Goal: Check status: Check status

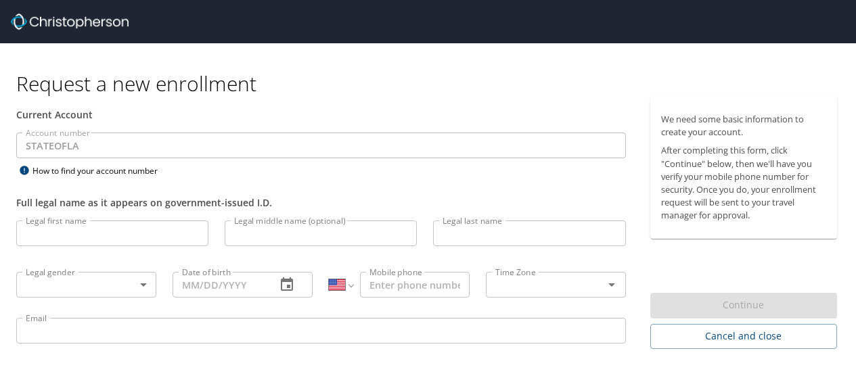
select select "US"
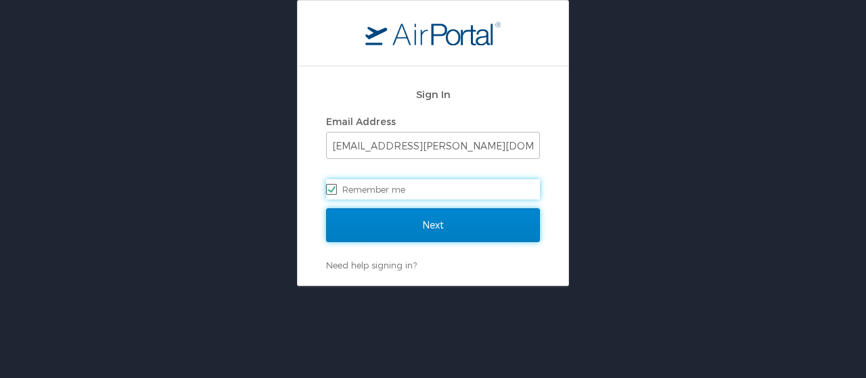
click at [419, 227] on input "Next" at bounding box center [433, 225] width 214 height 34
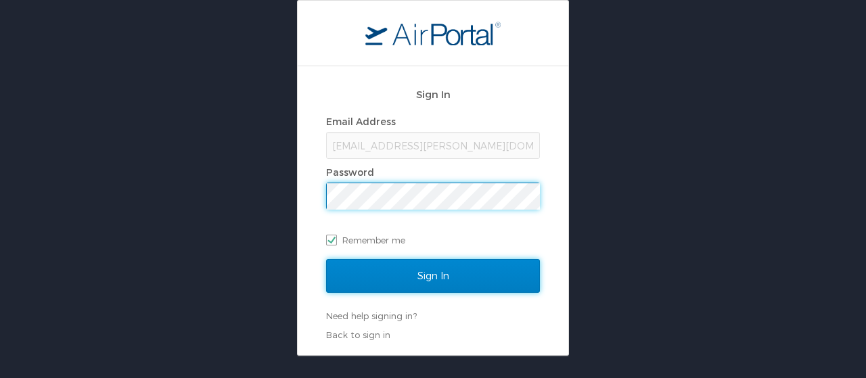
click at [447, 279] on input "Sign In" at bounding box center [433, 276] width 214 height 34
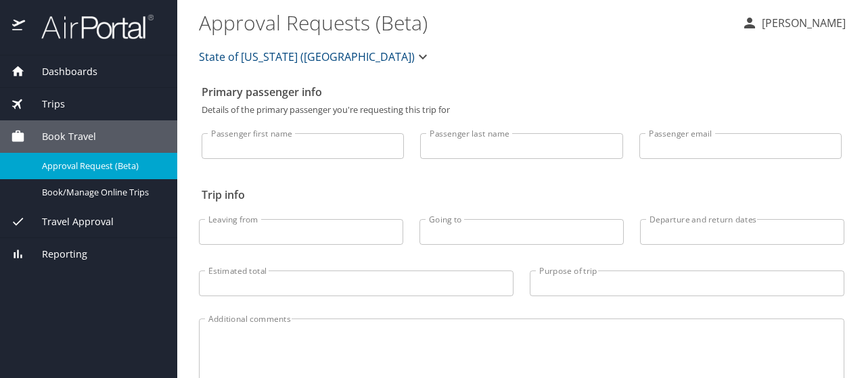
click at [80, 220] on span "Travel Approval" at bounding box center [69, 221] width 89 height 15
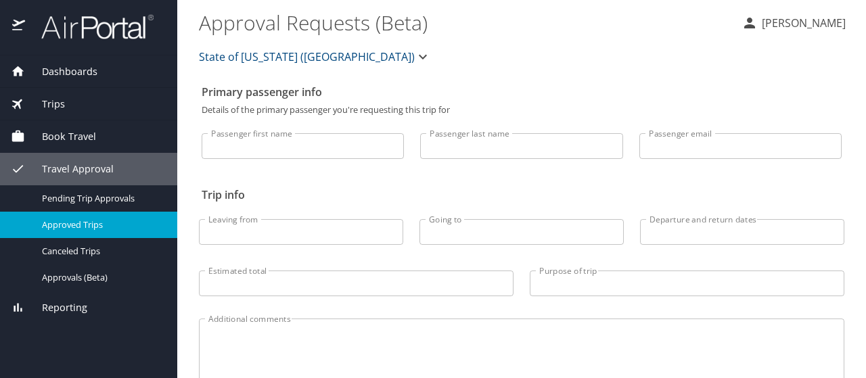
click at [74, 219] on span "Approved Trips" at bounding box center [101, 225] width 119 height 13
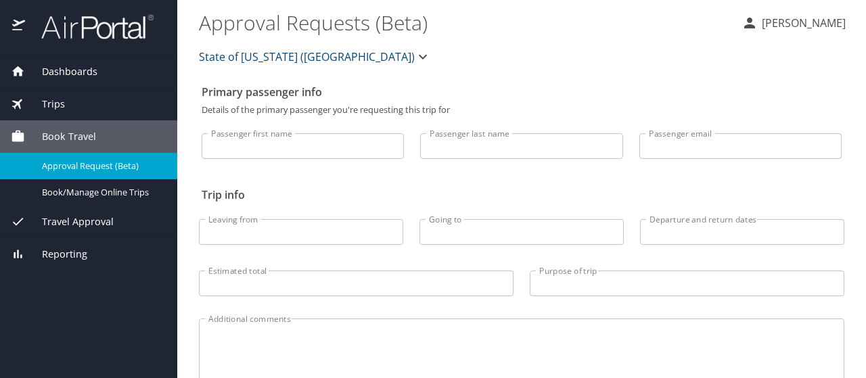
click at [42, 219] on span "Travel Approval" at bounding box center [69, 221] width 89 height 15
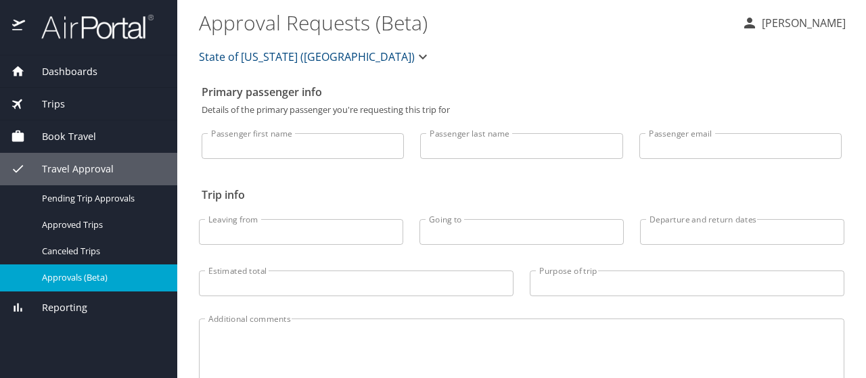
click at [74, 274] on span "Approvals (Beta)" at bounding box center [101, 277] width 119 height 13
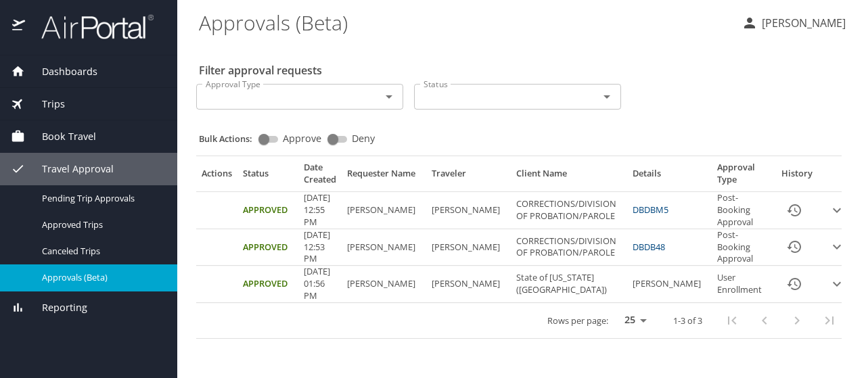
click at [829, 212] on icon "expand row" at bounding box center [837, 210] width 16 height 16
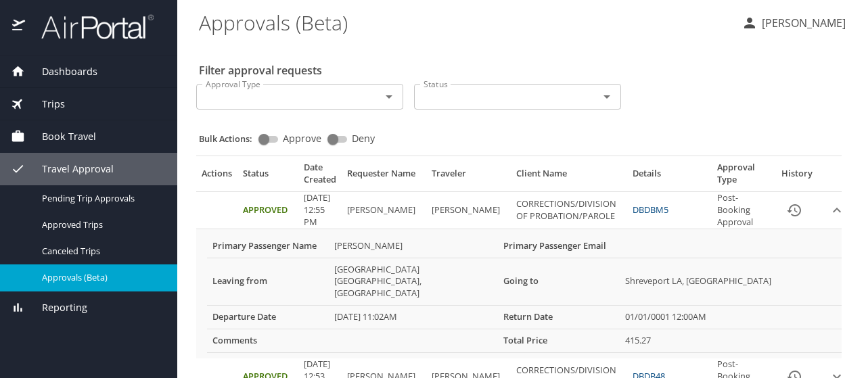
click at [522, 221] on PROBATION\/PAROLE "CORRECTIONS/DIVISION OF PROBATION/PAROLE" at bounding box center [569, 209] width 116 height 37
click at [644, 208] on link "DBDBM5" at bounding box center [651, 210] width 36 height 12
click at [633, 370] on link "DBDB48" at bounding box center [649, 376] width 32 height 12
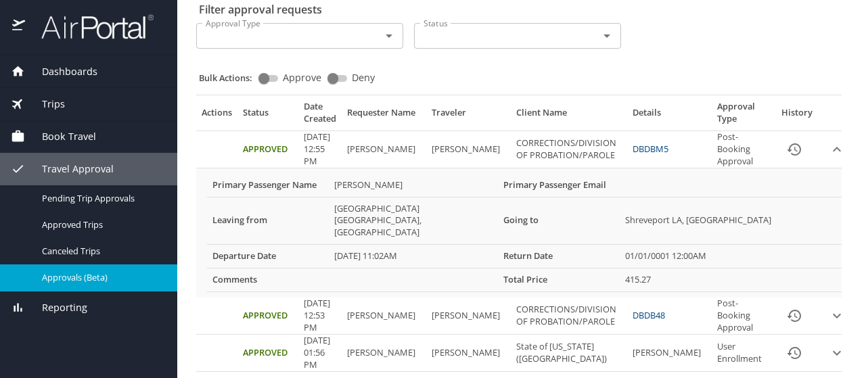
scroll to position [65, 0]
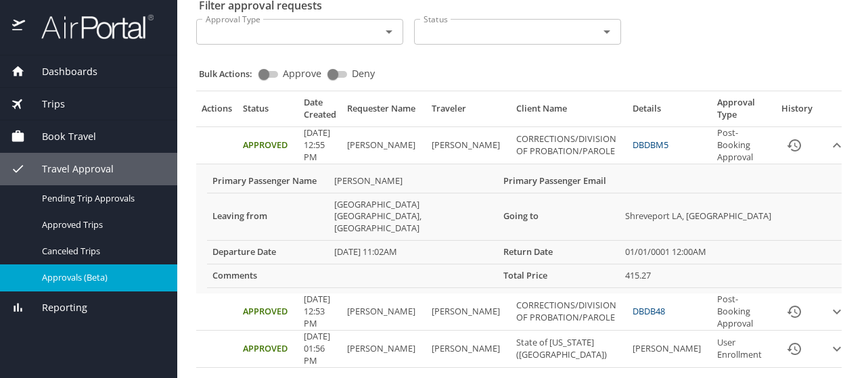
click at [643, 143] on link "DBDBM5" at bounding box center [651, 145] width 36 height 12
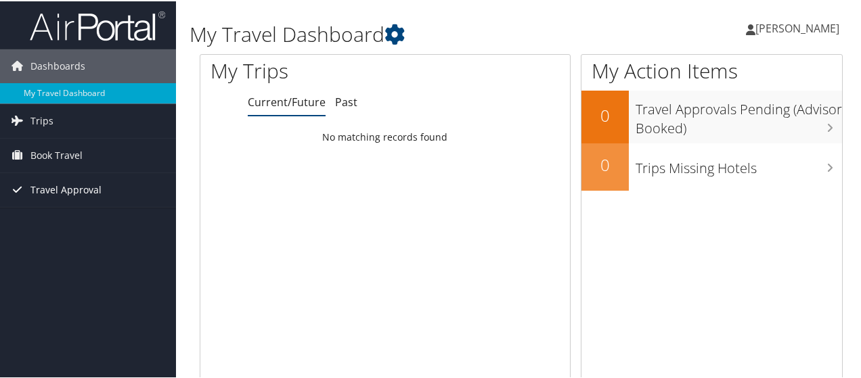
click at [83, 194] on span "Travel Approval" at bounding box center [65, 189] width 71 height 34
click at [65, 191] on span "Travel Approval" at bounding box center [65, 189] width 71 height 34
click at [71, 141] on span "Book Travel" at bounding box center [56, 154] width 52 height 34
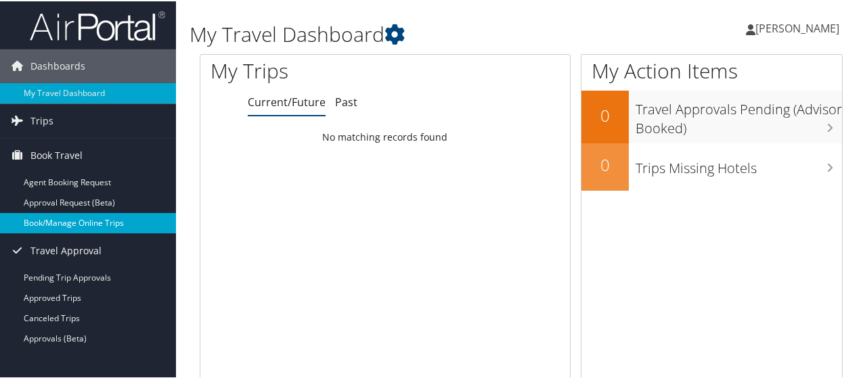
click at [85, 219] on link "Book/Manage Online Trips" at bounding box center [88, 222] width 176 height 20
